Goal: Transaction & Acquisition: Purchase product/service

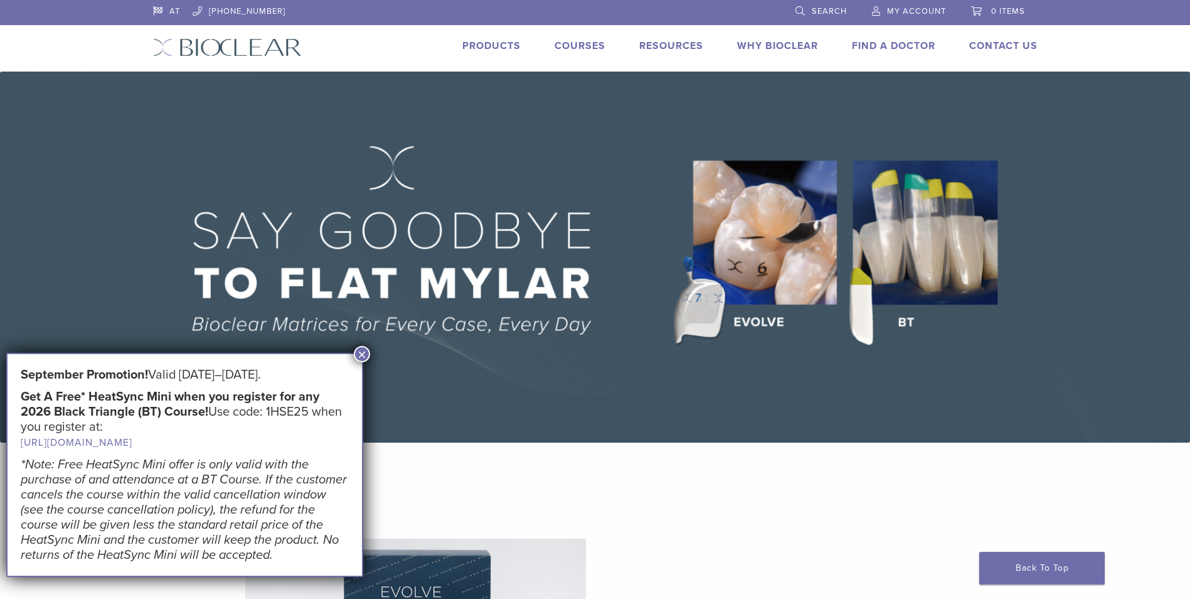
click at [360, 349] on button "×" at bounding box center [362, 354] width 16 height 16
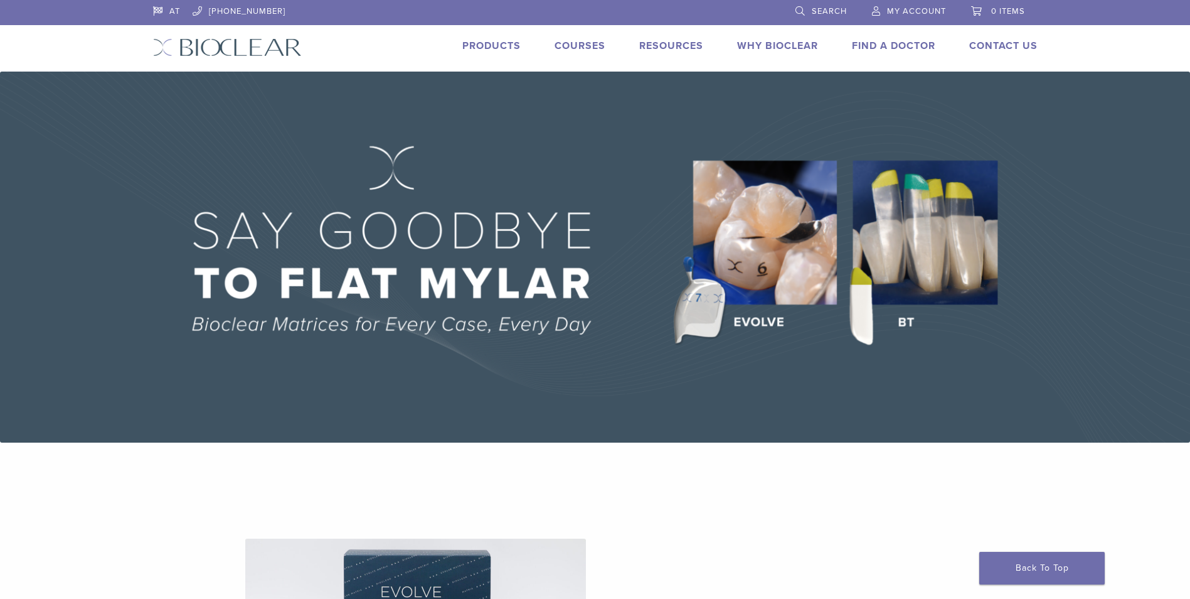
click at [496, 45] on link "Products" at bounding box center [491, 46] width 58 height 13
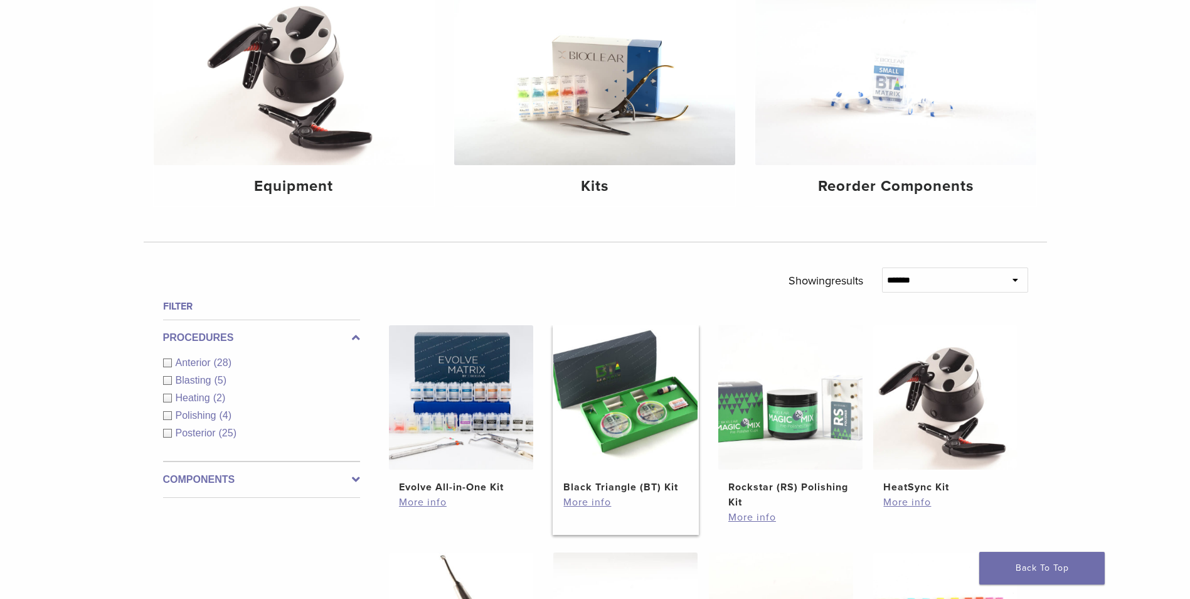
scroll to position [188, 0]
click at [588, 500] on link "More info" at bounding box center [626, 501] width 124 height 15
